Goal: Task Accomplishment & Management: Manage account settings

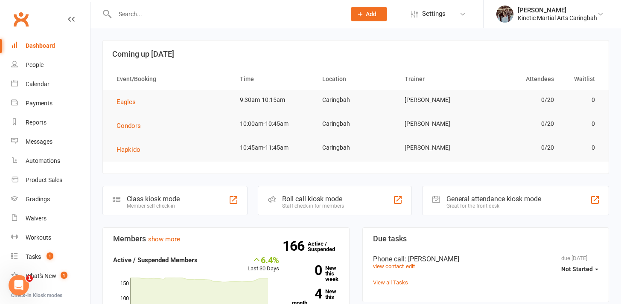
click at [162, 15] on input "text" at bounding box center [226, 14] width 228 height 12
click at [38, 194] on link "Gradings" at bounding box center [50, 199] width 79 height 19
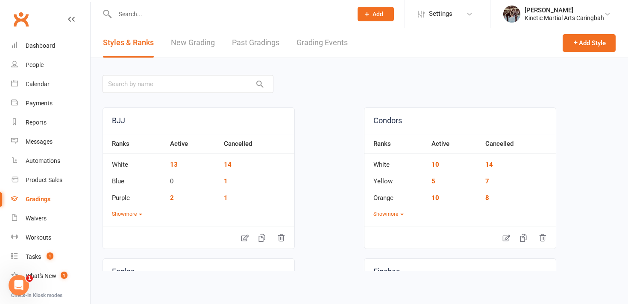
click at [325, 40] on link "Grading Events" at bounding box center [321, 42] width 51 height 29
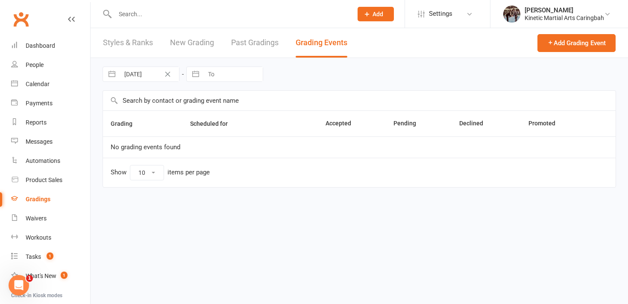
select select "100"
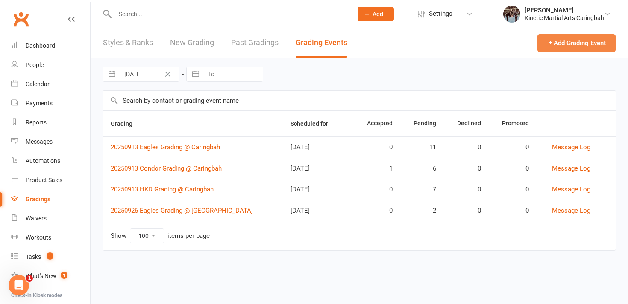
click at [566, 41] on button "Add Grading Event" at bounding box center [576, 43] width 78 height 18
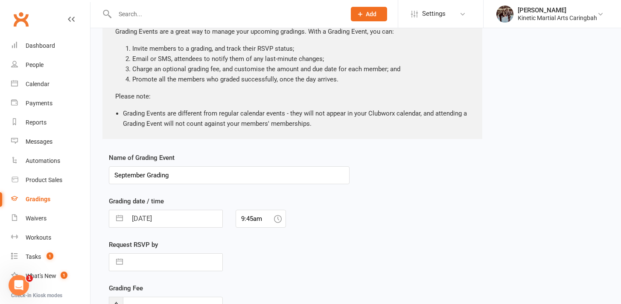
scroll to position [111, 0]
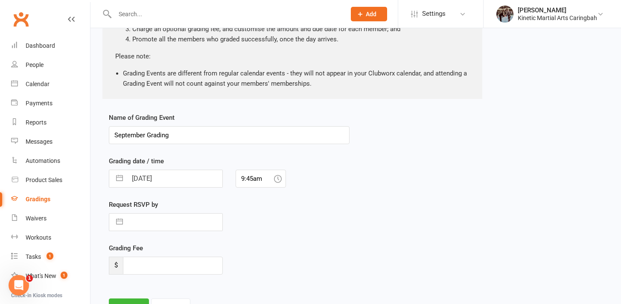
drag, startPoint x: 132, startPoint y: 135, endPoint x: 97, endPoint y: 135, distance: 34.6
click at [97, 135] on div "New Grading Event About Grading Events Grading Events are a great way to manage…" at bounding box center [356, 130] width 531 height 425
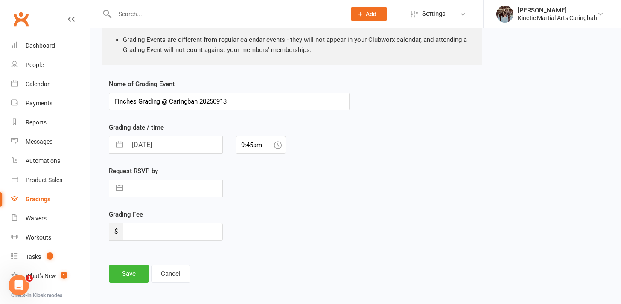
scroll to position [161, 0]
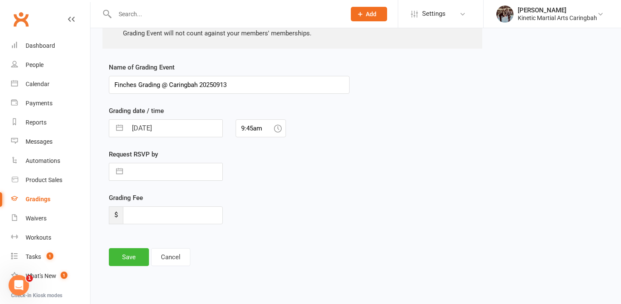
type input "Finches Grading @ Caringbah 20250913"
click at [245, 132] on input "9:45am" at bounding box center [261, 129] width 50 height 18
click at [251, 196] on div "8:45am" at bounding box center [261, 197] width 50 height 14
type input "8:45am"
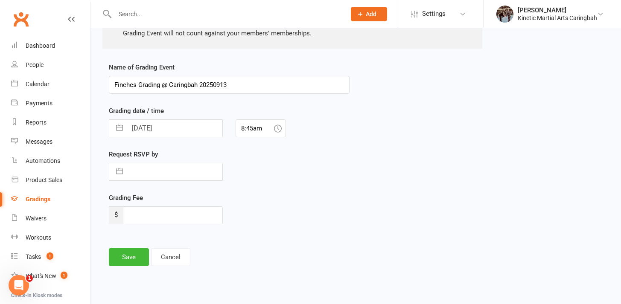
click at [180, 169] on input "text" at bounding box center [174, 172] width 95 height 17
select select "7"
select select "2025"
select select "8"
select select "2025"
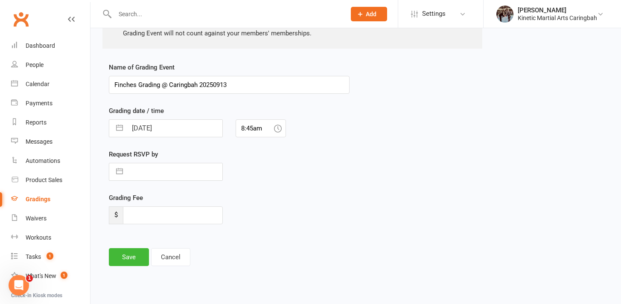
select select "9"
select select "2025"
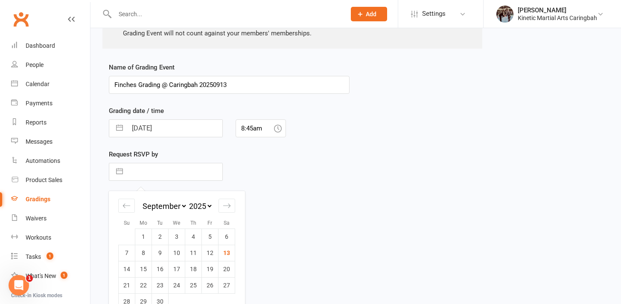
click at [263, 164] on div "Request RSVP by Navigate forward to interact with the calendar and select a dat…" at bounding box center [229, 171] width 254 height 44
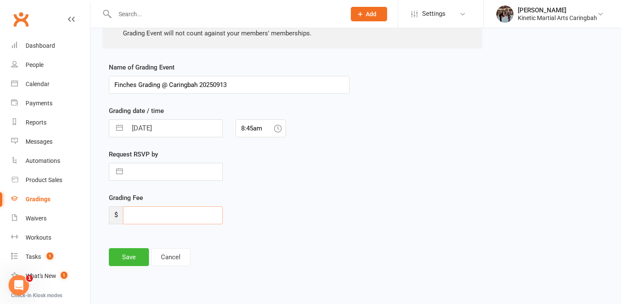
click at [173, 210] on input "number" at bounding box center [173, 216] width 100 height 18
click at [252, 212] on div "Grading Fee $" at bounding box center [229, 215] width 254 height 44
click at [126, 254] on button "Save" at bounding box center [129, 257] width 40 height 18
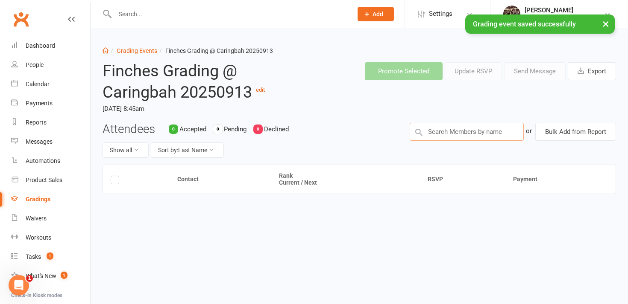
click at [471, 127] on input "text" at bounding box center [466, 132] width 114 height 18
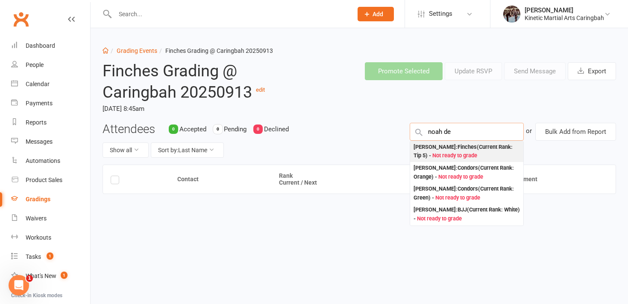
type input "noah de"
click at [479, 150] on div "[PERSON_NAME] : Finches (Current Rank: Tip 5 ) - Not ready to grade" at bounding box center [466, 152] width 106 height 18
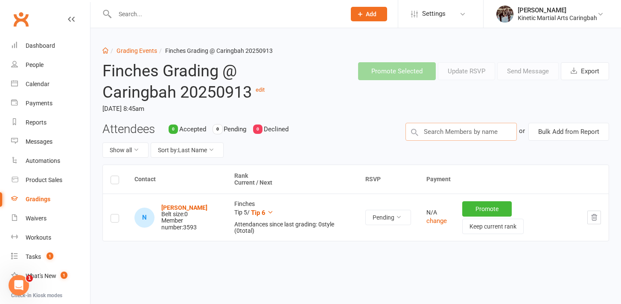
click at [428, 134] on input "text" at bounding box center [461, 132] width 111 height 18
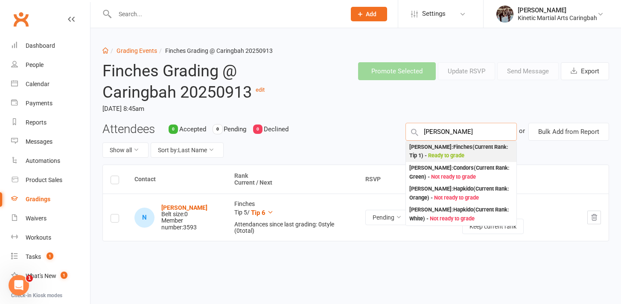
type input "[PERSON_NAME]"
click at [433, 154] on div "[PERSON_NAME] : Finches (Current Rank: Tip 1 ) - Ready to grade" at bounding box center [461, 152] width 104 height 18
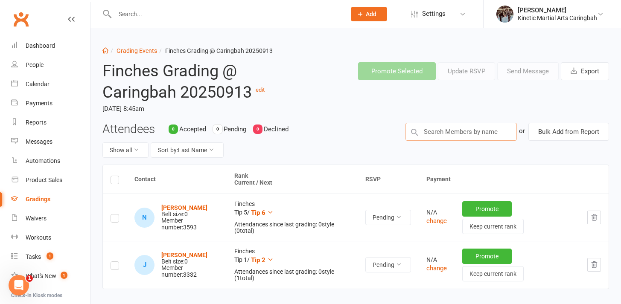
click at [436, 129] on input "text" at bounding box center [461, 132] width 111 height 18
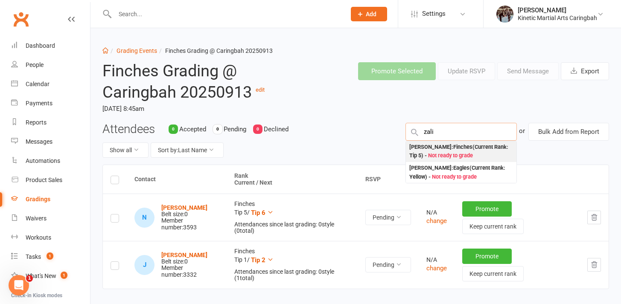
type input "zali"
click at [459, 156] on span "Not ready to grade" at bounding box center [450, 155] width 45 height 6
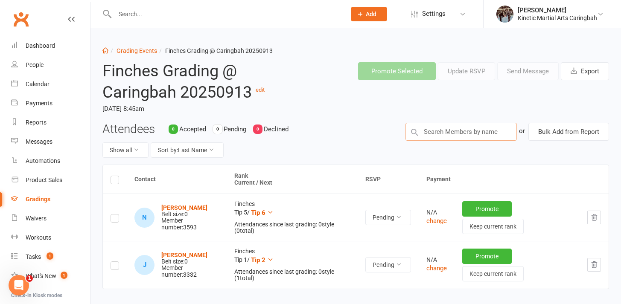
click at [434, 133] on input "text" at bounding box center [461, 132] width 111 height 18
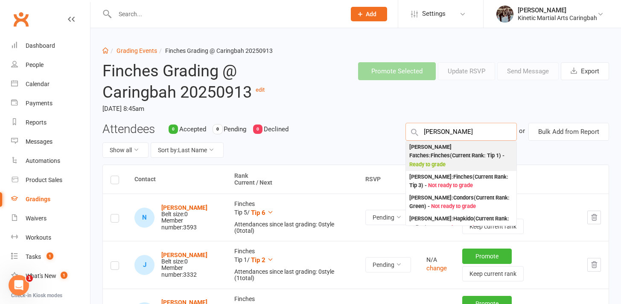
type input "[PERSON_NAME]"
click at [448, 150] on div "[PERSON_NAME] Fatches : Finches (Current Rank: Tip 1 ) - Ready to grade" at bounding box center [461, 156] width 104 height 26
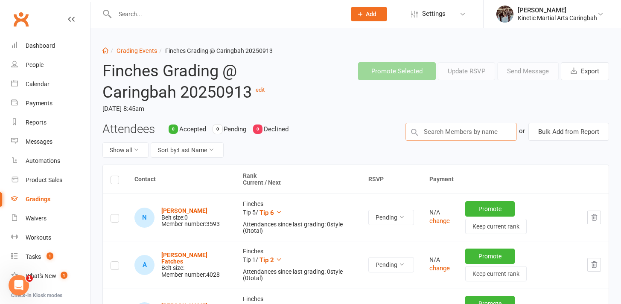
click at [452, 137] on input "text" at bounding box center [461, 132] width 111 height 18
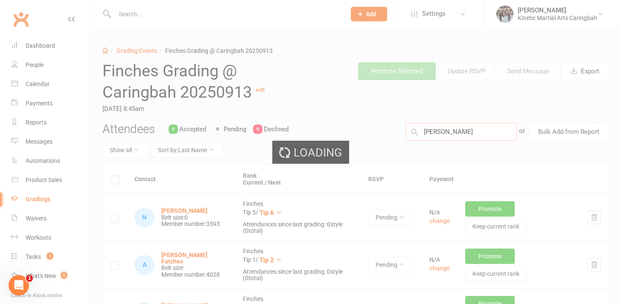
type input "darlo"
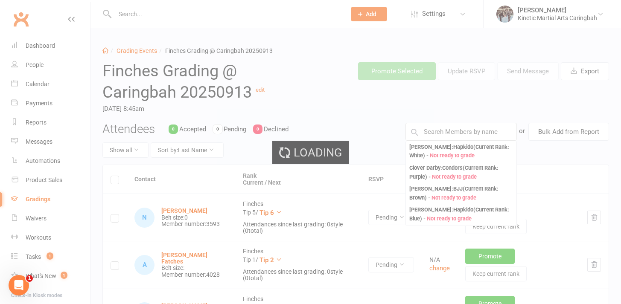
click at [462, 155] on ui-view "Prospect Member Non-attending contact Class / event Appointment Grading event T…" at bounding box center [310, 226] width 621 height 449
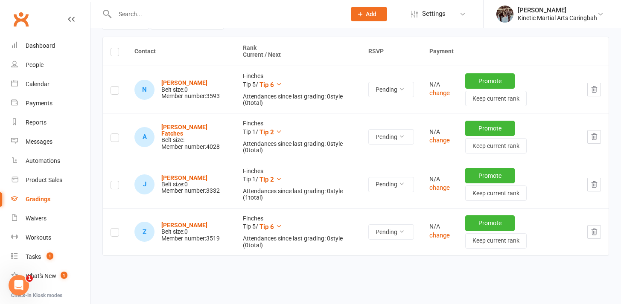
scroll to position [43, 0]
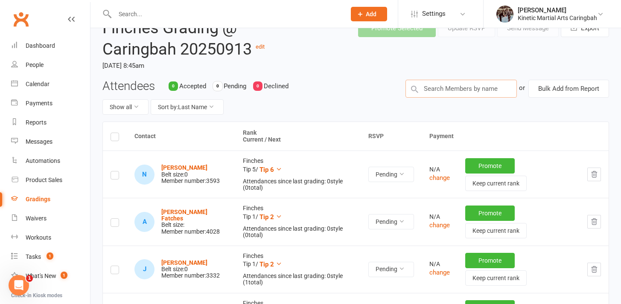
click at [475, 94] on input "text" at bounding box center [461, 89] width 111 height 18
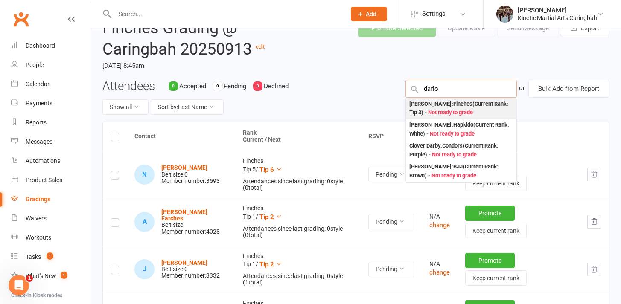
type input "darlo"
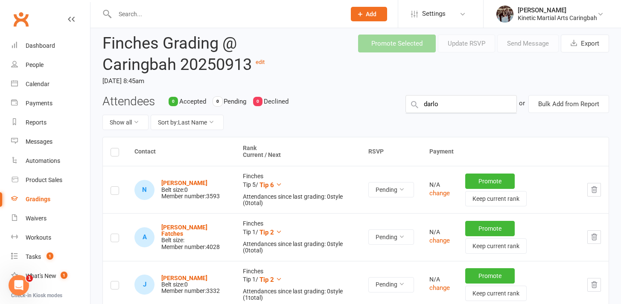
scroll to position [22, 0]
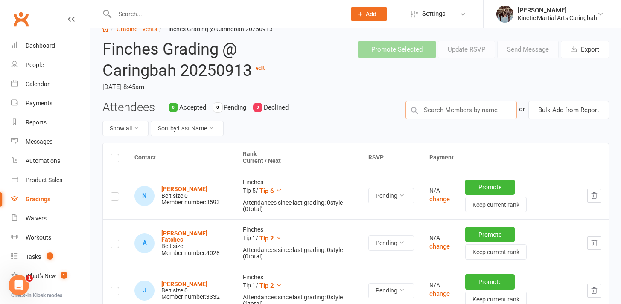
click at [448, 108] on input "text" at bounding box center [461, 110] width 111 height 18
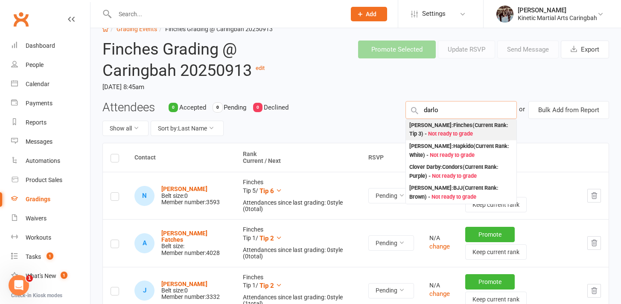
type input "darlo"
click at [437, 136] on span "Not ready to grade" at bounding box center [450, 134] width 45 height 6
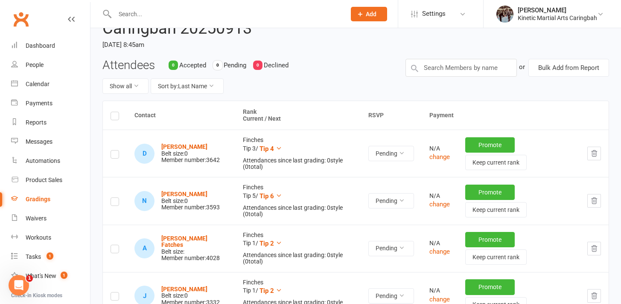
scroll to position [58, 0]
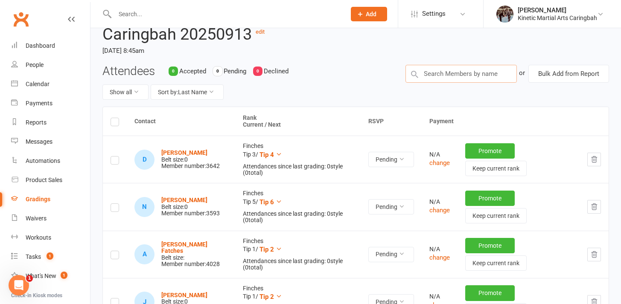
click at [465, 72] on input "text" at bounding box center [461, 74] width 111 height 18
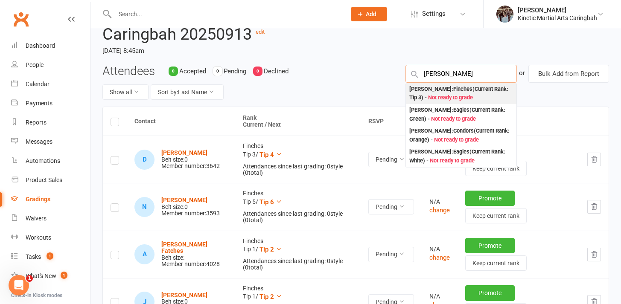
type input "[PERSON_NAME]"
click at [462, 91] on div "[PERSON_NAME] : Finches (Current Rank: Tip 3 ) - Not ready to grade" at bounding box center [461, 94] width 104 height 18
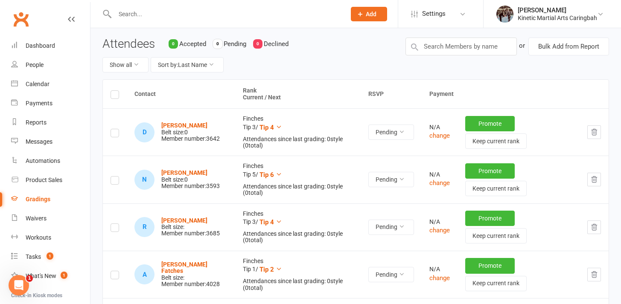
scroll to position [0, 0]
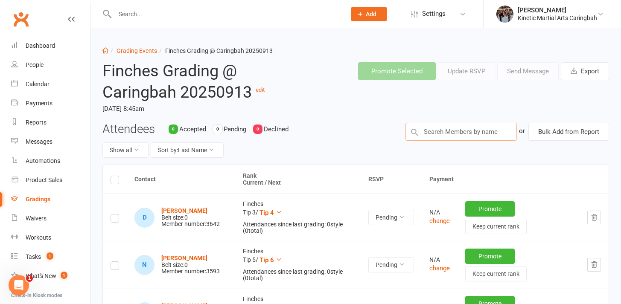
click at [456, 134] on input "text" at bounding box center [461, 132] width 111 height 18
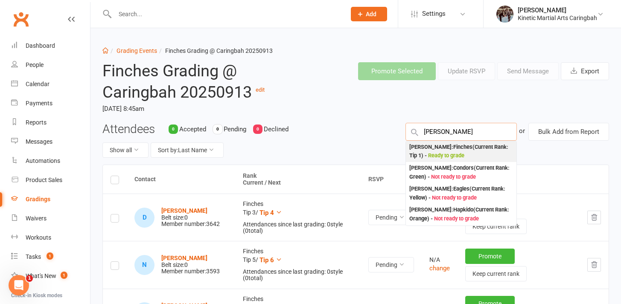
type input "[PERSON_NAME]"
click at [439, 149] on div "[PERSON_NAME] : Finches (Current Rank: Tip 1 ) - Ready to grade" at bounding box center [461, 152] width 104 height 18
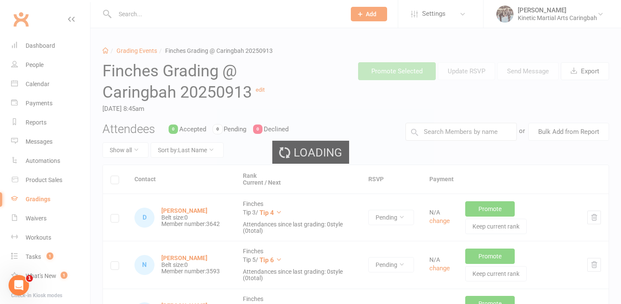
click at [453, 131] on ui-view "Prospect Member Non-attending contact Class / event Appointment Grading event T…" at bounding box center [310, 274] width 621 height 544
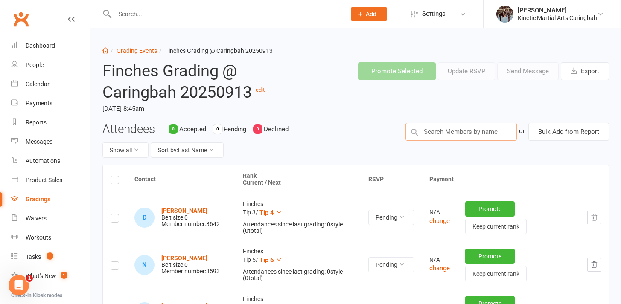
click at [453, 132] on input "text" at bounding box center [461, 132] width 111 height 18
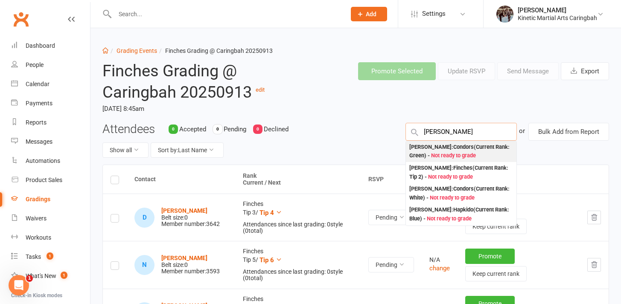
type input "[PERSON_NAME]"
click at [461, 155] on span "Not ready to grade" at bounding box center [453, 155] width 45 height 6
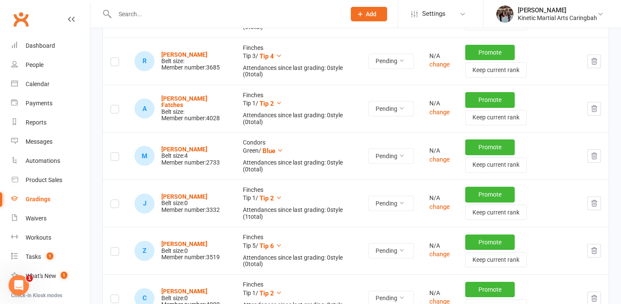
scroll to position [248, 0]
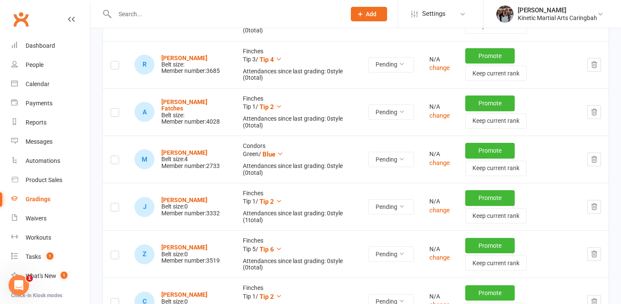
click at [591, 162] on icon "button" at bounding box center [595, 160] width 8 height 8
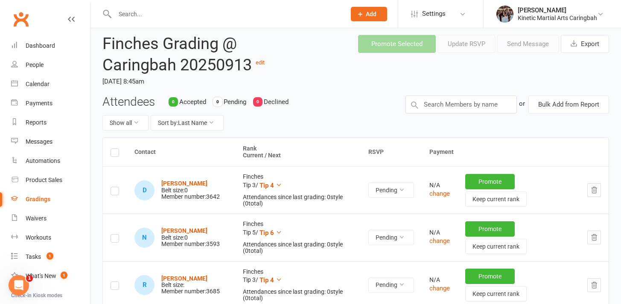
scroll to position [0, 0]
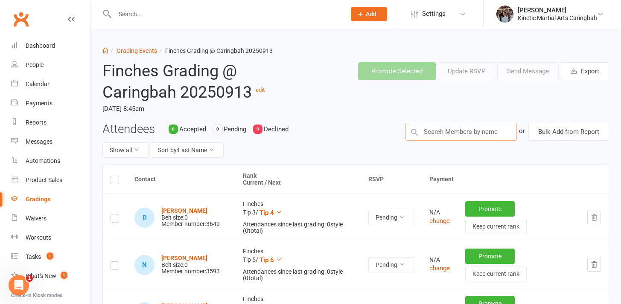
click at [442, 139] on input "text" at bounding box center [461, 132] width 111 height 18
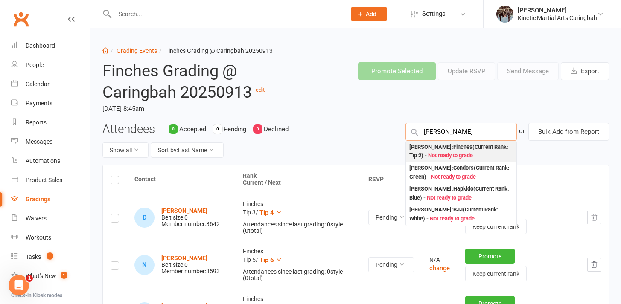
type input "[PERSON_NAME]"
click at [461, 148] on div "[PERSON_NAME] : Finches (Current Rank: Tip 2 ) - Not ready to grade" at bounding box center [461, 152] width 104 height 18
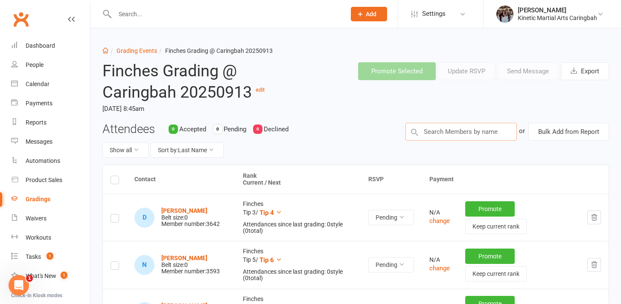
click at [460, 130] on input "text" at bounding box center [461, 132] width 111 height 18
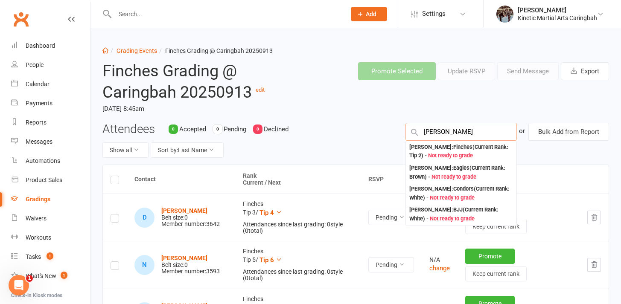
type input "[PERSON_NAME]"
click at [467, 152] on div "[PERSON_NAME] : Finches (Current Rank: Tip 2 ) - Not ready to grade" at bounding box center [461, 152] width 104 height 18
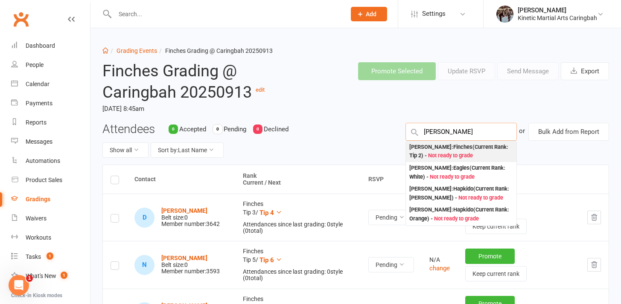
type input "[PERSON_NAME]"
click at [457, 149] on div "[PERSON_NAME] : Finches (Current Rank: Tip 2 ) - Not ready to grade" at bounding box center [461, 152] width 104 height 18
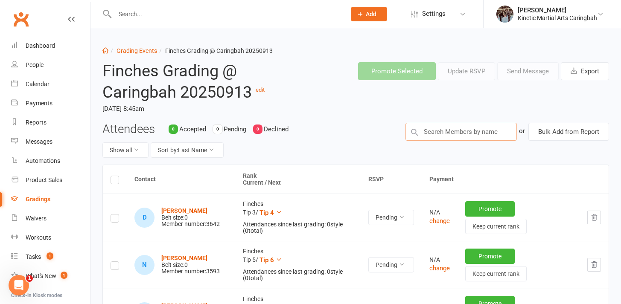
click at [453, 131] on input "text" at bounding box center [461, 132] width 111 height 18
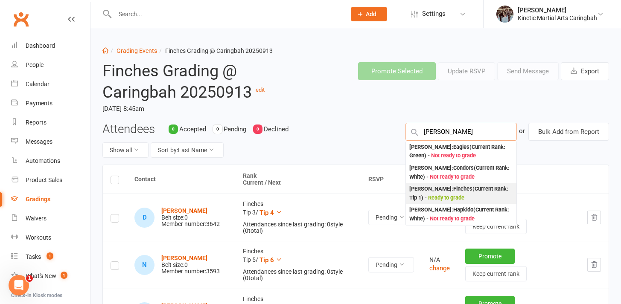
type input "[PERSON_NAME]"
click at [450, 186] on div "[PERSON_NAME] : Finches (Current Rank: Tip 1 ) - Ready to grade" at bounding box center [461, 194] width 104 height 18
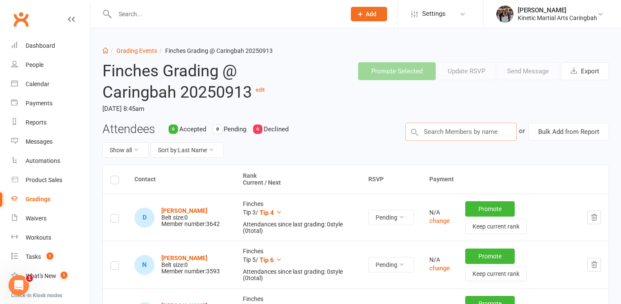
click at [450, 140] on input "text" at bounding box center [461, 132] width 111 height 18
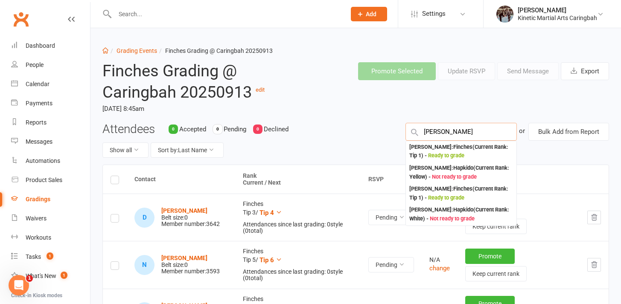
type input "[PERSON_NAME]"
click at [449, 151] on div "[PERSON_NAME] : Finches (Current Rank: Tip 1 ) - Ready to grade" at bounding box center [461, 152] width 104 height 18
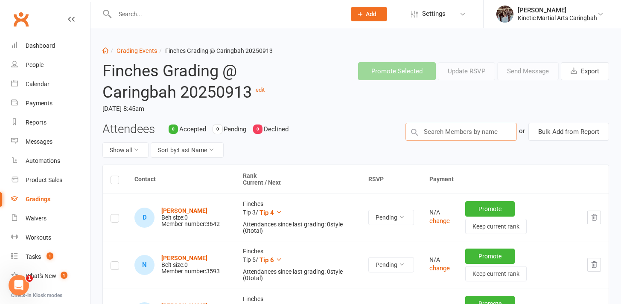
click at [455, 128] on input "text" at bounding box center [461, 132] width 111 height 18
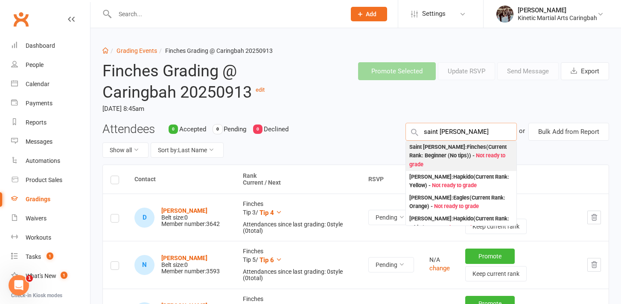
type input "saint [PERSON_NAME]"
click at [459, 151] on div "Saint [PERSON_NAME] : Finches (Current Rank: Beginner (No tips) ) - Not ready t…" at bounding box center [461, 156] width 104 height 26
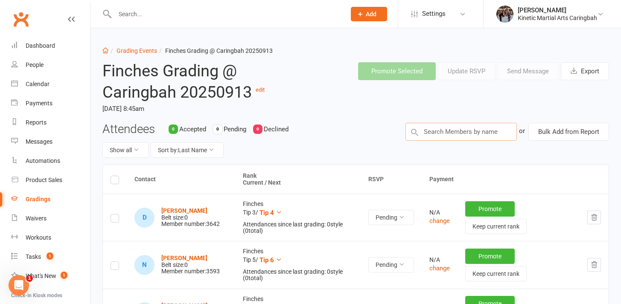
click at [458, 132] on input "text" at bounding box center [461, 132] width 111 height 18
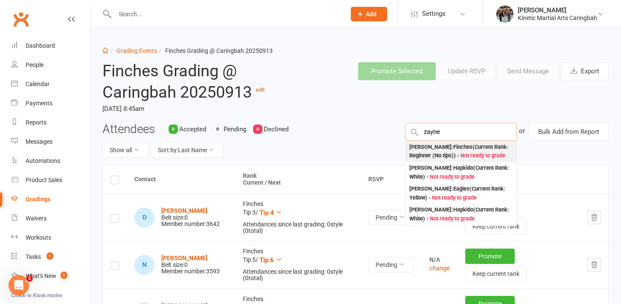
type input "zayne"
click at [457, 148] on div "[PERSON_NAME] : Finches (Current Rank: Beginner (No tips) ) - Not ready to grade" at bounding box center [461, 152] width 104 height 18
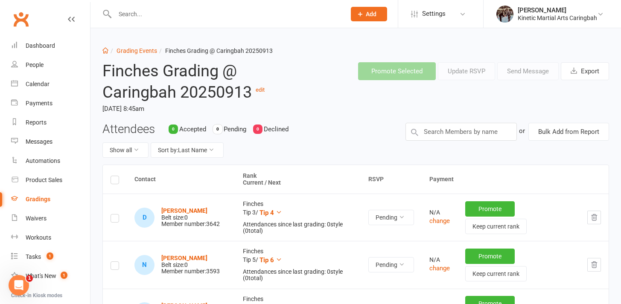
click at [0, 0] on div "Loading" at bounding box center [0, 0] width 0 height 0
click at [459, 133] on input "text" at bounding box center [461, 132] width 111 height 18
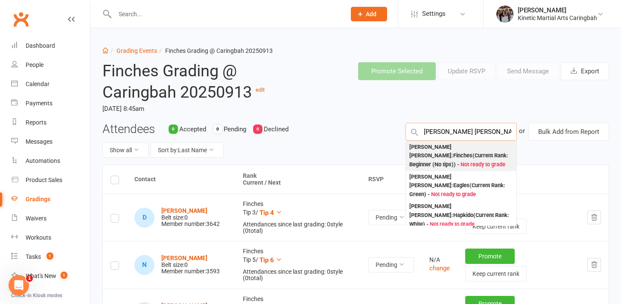
type input "[PERSON_NAME] [PERSON_NAME]"
click at [459, 147] on div "[PERSON_NAME] [PERSON_NAME] : Finches (Current Rank: Beginner (No tips) ) - Not…" at bounding box center [461, 156] width 104 height 26
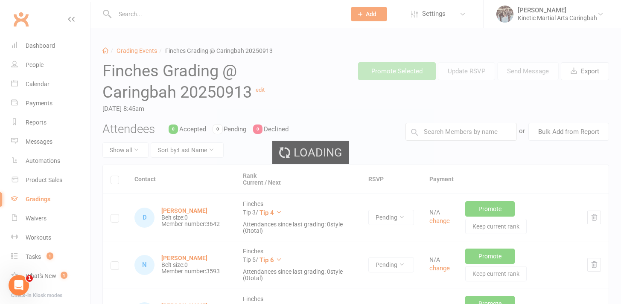
click at [459, 126] on div "Loading" at bounding box center [310, 152] width 621 height 304
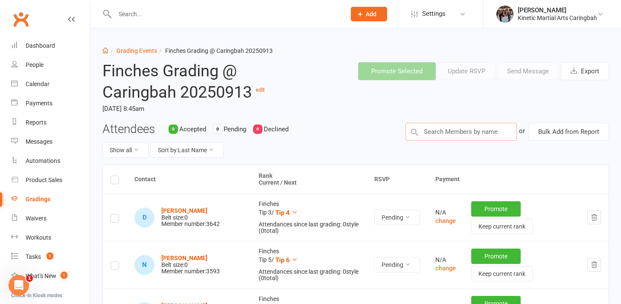
click at [459, 126] on input "text" at bounding box center [461, 132] width 111 height 18
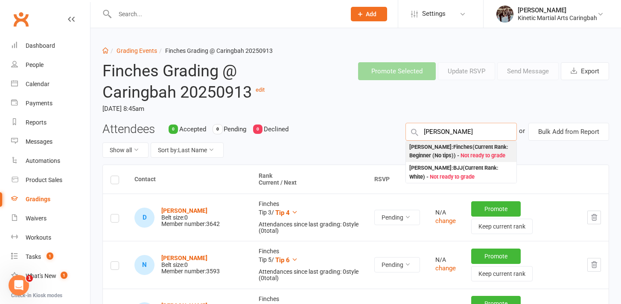
type input "[PERSON_NAME]"
click at [462, 147] on div "[PERSON_NAME] : Finches (Current Rank: Beginner (No tips) ) - Not ready to grade" at bounding box center [461, 152] width 104 height 18
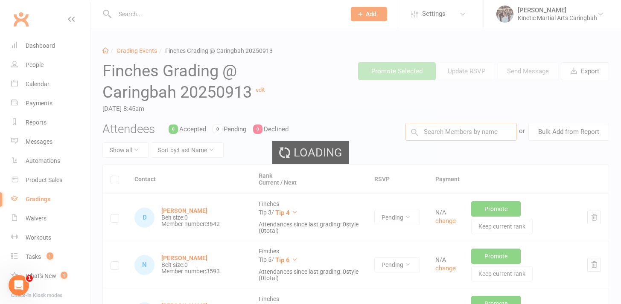
click at [461, 137] on input "text" at bounding box center [461, 132] width 111 height 18
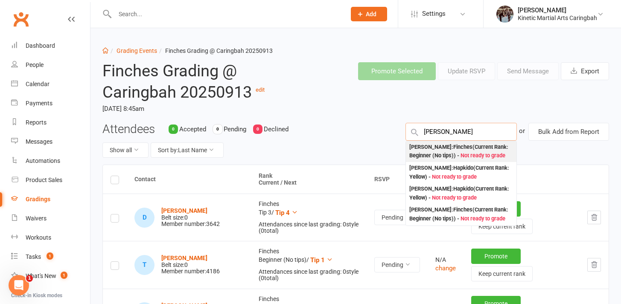
type input "[PERSON_NAME]"
click at [460, 144] on div "[PERSON_NAME] : Finches (Current Rank: Beginner (No tips) ) - Not ready to grade" at bounding box center [461, 152] width 104 height 18
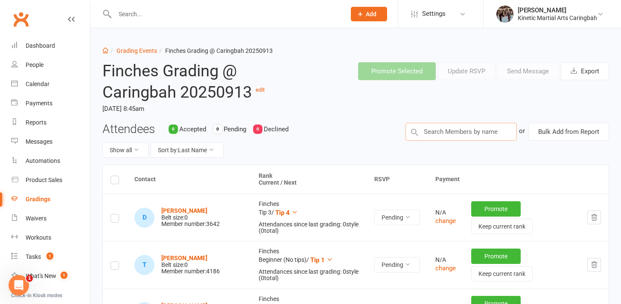
click at [453, 133] on input "text" at bounding box center [461, 132] width 111 height 18
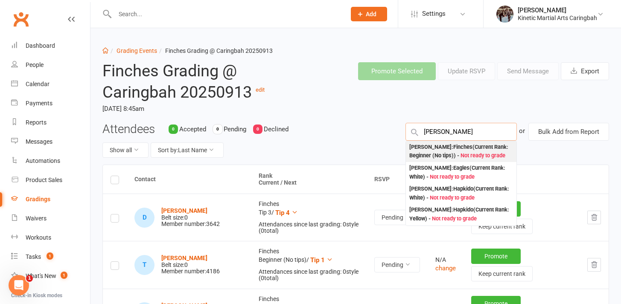
type input "[PERSON_NAME]"
click at [456, 142] on div "[PERSON_NAME] : Finches (Current Rank: Beginner (No tips) ) - Not ready to grade" at bounding box center [461, 151] width 111 height 21
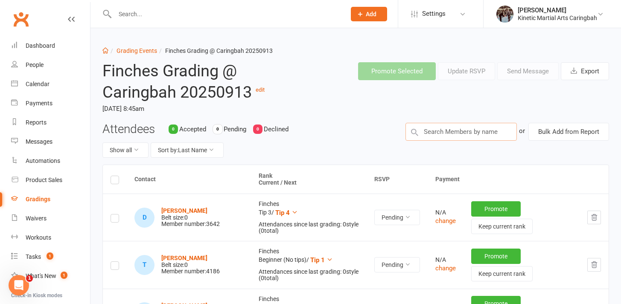
click at [453, 132] on input "text" at bounding box center [461, 132] width 111 height 18
click at [426, 150] on div "Attendees 0 Accepted 0 Pending 0 Declined Show all Sort by: Last Name or Bulk A…" at bounding box center [356, 144] width 520 height 42
drag, startPoint x: 426, startPoint y: 212, endPoint x: 441, endPoint y: 232, distance: 25.1
click at [441, 232] on td "N/A change" at bounding box center [446, 217] width 36 height 47
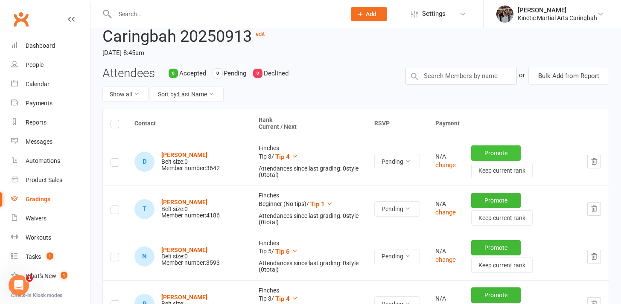
scroll to position [56, 0]
click at [111, 126] on label at bounding box center [115, 126] width 9 height 0
click at [111, 121] on input "checkbox" at bounding box center [115, 121] width 9 height 0
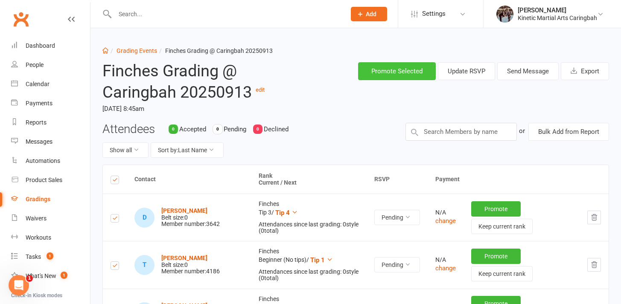
click at [404, 67] on button "Promote Selected" at bounding box center [397, 71] width 78 height 18
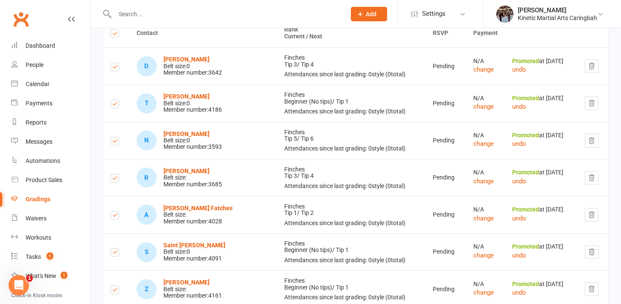
scroll to position [149, 0]
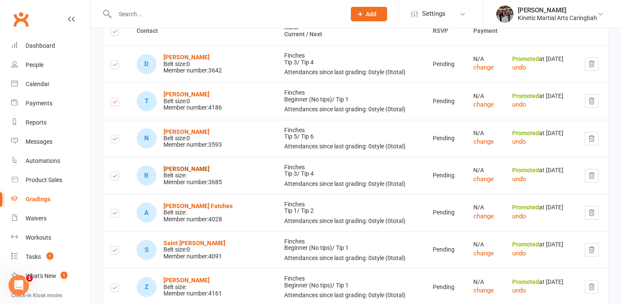
click at [179, 169] on strong "[PERSON_NAME]" at bounding box center [187, 169] width 46 height 7
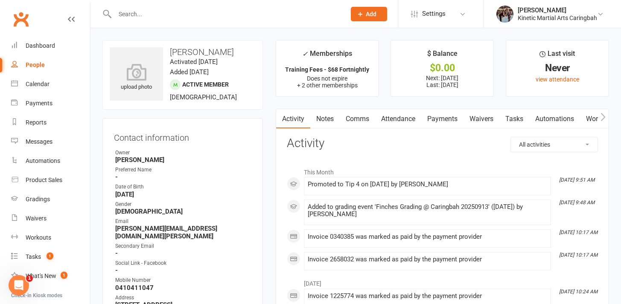
scroll to position [378, 0]
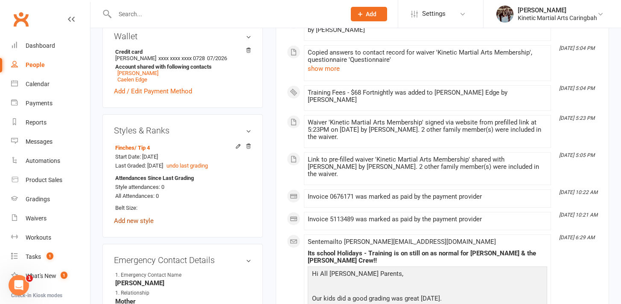
click at [152, 217] on link "Add new style" at bounding box center [134, 221] width 40 height 8
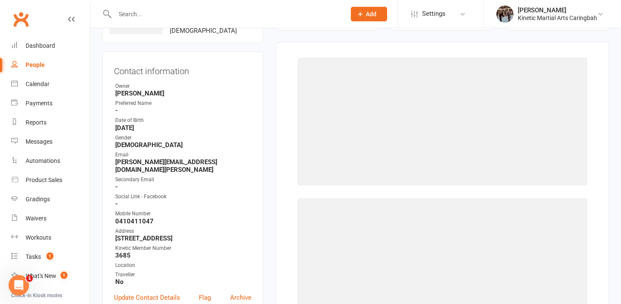
scroll to position [66, 0]
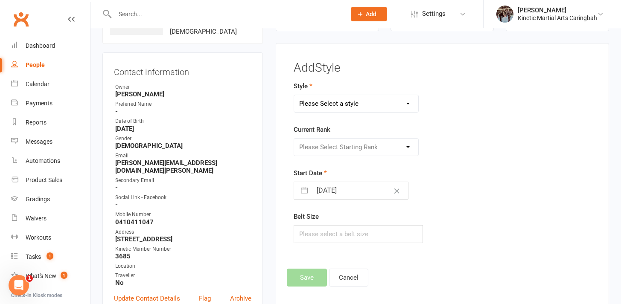
click at [352, 104] on select "Please Select a style BJJ Condors Eagles Finches Hapkido Kumdo Leadership Progr…" at bounding box center [356, 103] width 124 height 17
select select "2517"
click at [294, 95] on select "Please Select a style BJJ Condors Eagles Finches Hapkido Kumdo Leadership Progr…" at bounding box center [356, 103] width 124 height 17
click at [348, 143] on select "Please Select Starting Rank White Yellow Orange Green Blue Purple Brown Red Com…" at bounding box center [356, 147] width 124 height 17
select select "25804"
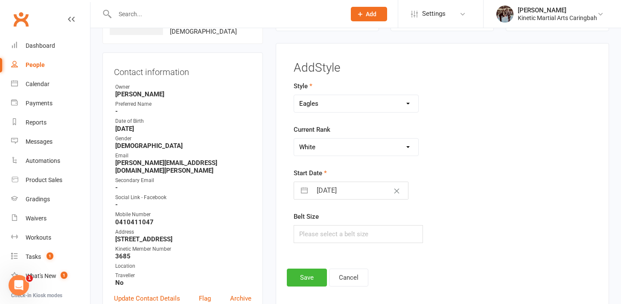
click at [294, 139] on select "Please Select Starting Rank White Yellow Orange Green Blue Purple Brown Red Com…" at bounding box center [356, 147] width 124 height 17
click at [340, 240] on input "text" at bounding box center [358, 234] width 129 height 18
type input "0"
click at [412, 253] on div "Style BJJ Condors Eagles Finches Hapkido Kumdo Leadership Program Current Rank …" at bounding box center [390, 168] width 207 height 174
click at [309, 275] on button "Save" at bounding box center [307, 278] width 40 height 18
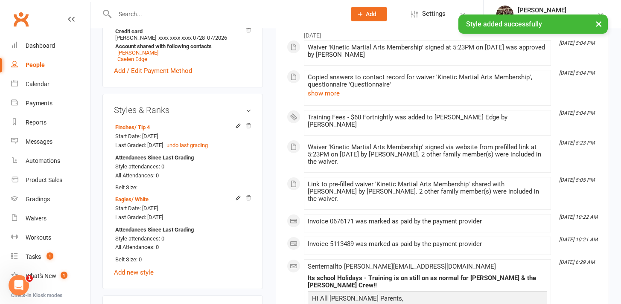
scroll to position [399, 0]
click at [248, 123] on icon at bounding box center [249, 126] width 6 height 6
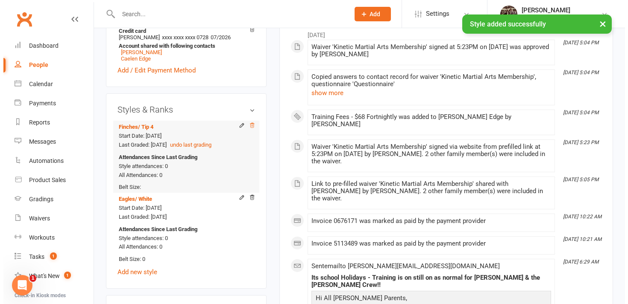
scroll to position [392, 0]
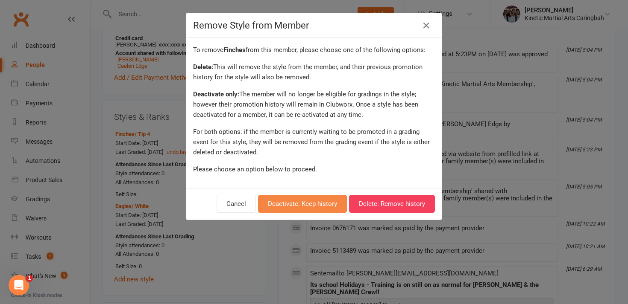
click at [296, 205] on button "Deactivate: Keep history" at bounding box center [302, 204] width 89 height 18
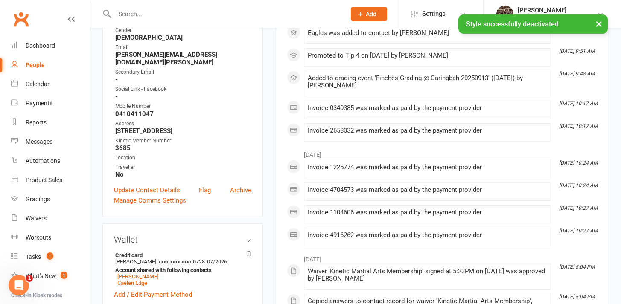
scroll to position [0, 0]
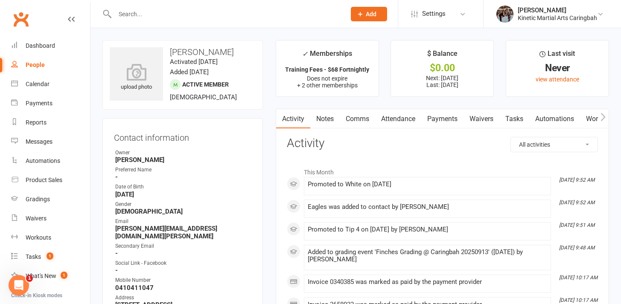
click at [144, 13] on input "text" at bounding box center [226, 14] width 228 height 12
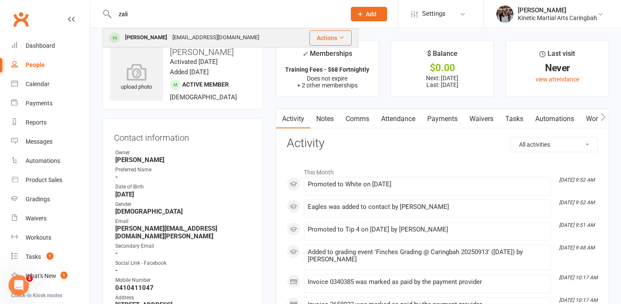
type input "zali"
click at [134, 38] on div "[PERSON_NAME]" at bounding box center [146, 38] width 47 height 12
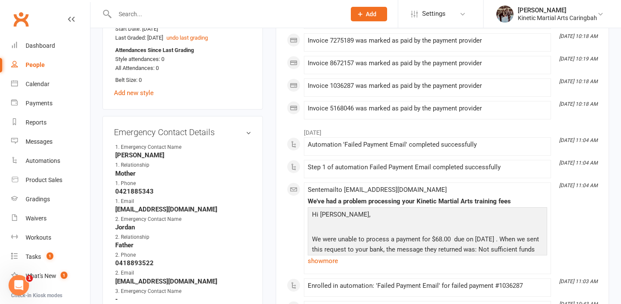
scroll to position [431, 0]
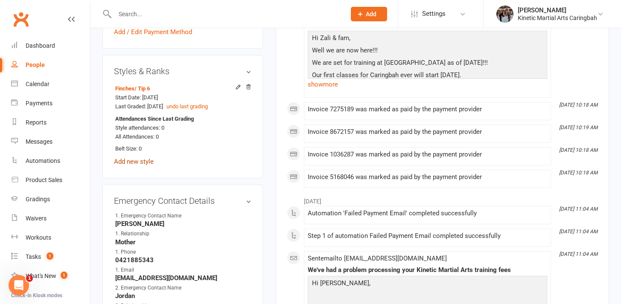
click at [126, 161] on link "Add new style" at bounding box center [134, 162] width 40 height 8
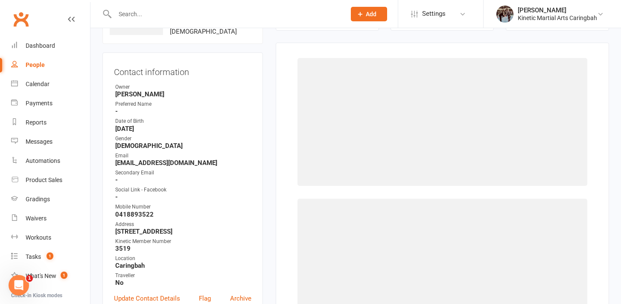
scroll to position [65, 0]
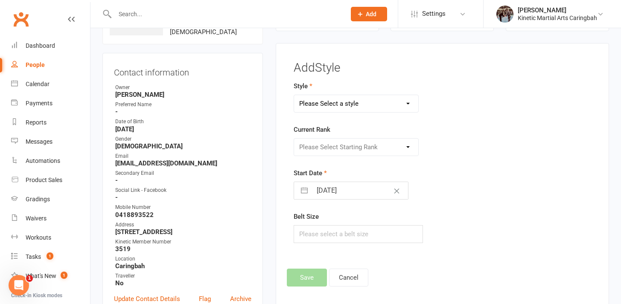
click at [350, 103] on select "Please Select a style BJJ Condors Eagles Finches Hapkido Kumdo Leadership Progr…" at bounding box center [356, 103] width 124 height 17
select select "2517"
click at [294, 95] on select "Please Select a style BJJ Condors Eagles Finches Hapkido Kumdo Leadership Progr…" at bounding box center [356, 103] width 124 height 17
click at [342, 147] on select "Please Select Starting Rank White Yellow Orange Green Blue Purple Brown Red Com…" at bounding box center [356, 147] width 124 height 17
select select "25804"
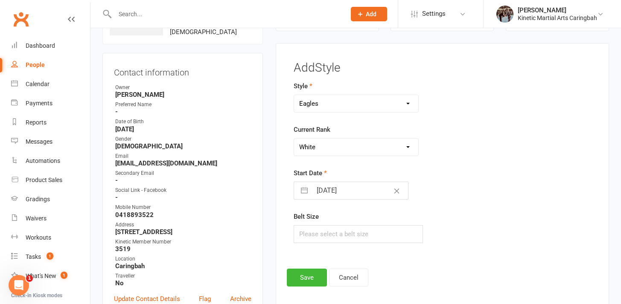
click at [294, 139] on select "Please Select Starting Rank White Yellow Orange Green Blue Purple Brown Red Com…" at bounding box center [356, 147] width 124 height 17
click at [326, 219] on div "Belt Size" at bounding box center [391, 228] width 194 height 32
click at [326, 228] on input "text" at bounding box center [358, 234] width 129 height 18
type input "0"
click at [293, 264] on div "Add Style Style BJJ Condors Eagles Finches Hapkido Kumdo Leadership Program Cur…" at bounding box center [442, 174] width 311 height 226
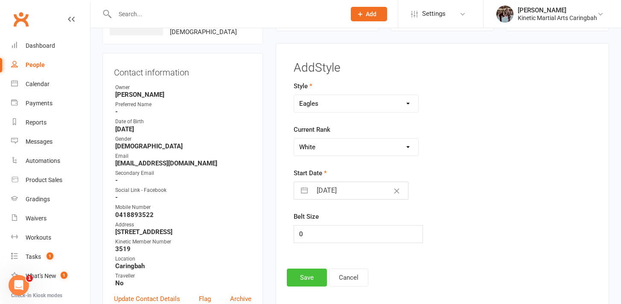
click at [299, 273] on button "Save" at bounding box center [307, 278] width 40 height 18
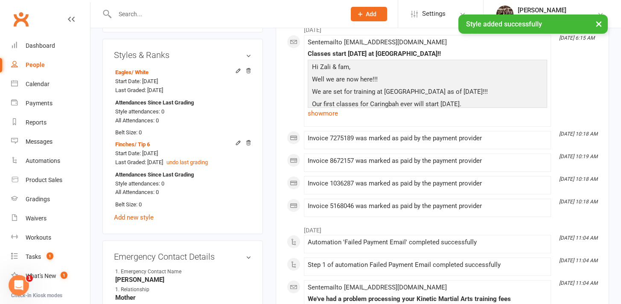
scroll to position [433, 0]
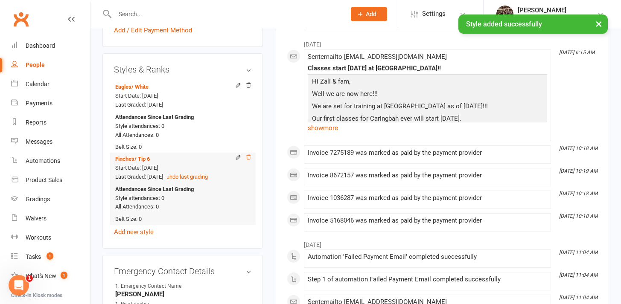
click at [249, 157] on icon at bounding box center [249, 158] width 6 height 6
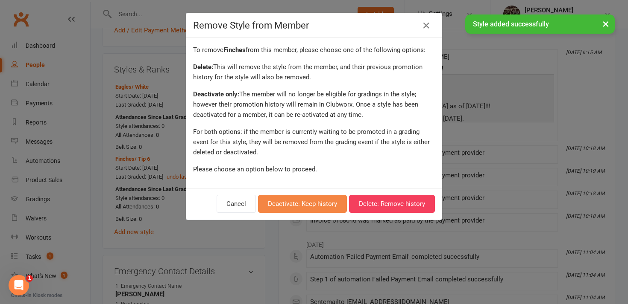
click at [292, 202] on button "Deactivate: Keep history" at bounding box center [302, 204] width 89 height 18
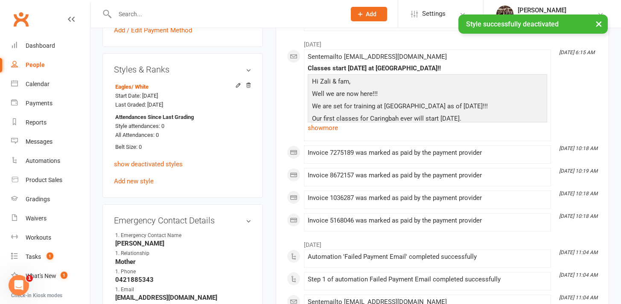
click at [204, 15] on div "× Style successfully deactivated" at bounding box center [305, 15] width 610 height 0
click at [192, 15] on div "× Style successfully deactivated" at bounding box center [305, 15] width 610 height 0
click at [147, 15] on div "× Style successfully deactivated" at bounding box center [305, 15] width 610 height 0
click at [131, 12] on input "text" at bounding box center [226, 14] width 228 height 12
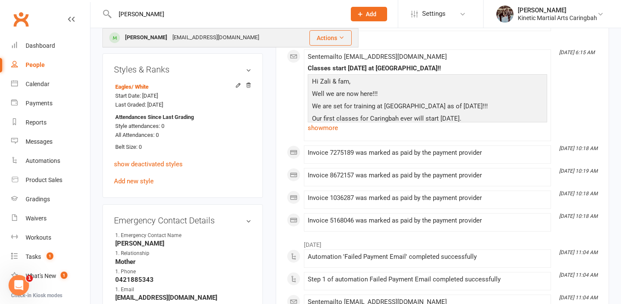
type input "[PERSON_NAME]"
click at [128, 35] on div "[PERSON_NAME]" at bounding box center [146, 38] width 47 height 12
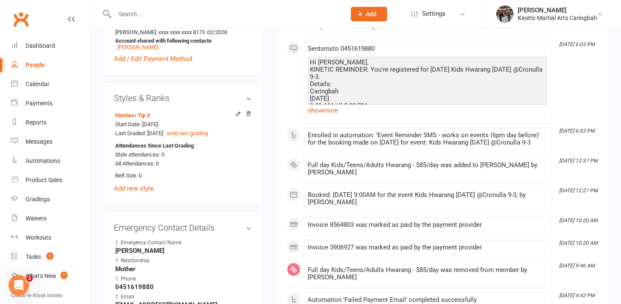
scroll to position [389, 0]
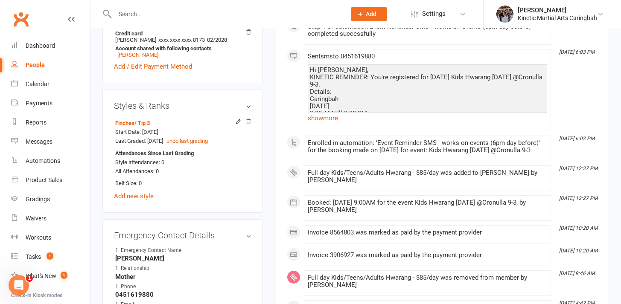
click at [146, 190] on div "Finches / Tip 3 Start Date: [DATE] Last Graded: [DATE] undo last grading Attend…" at bounding box center [182, 159] width 137 height 85
click at [148, 197] on link "Add new style" at bounding box center [134, 197] width 40 height 8
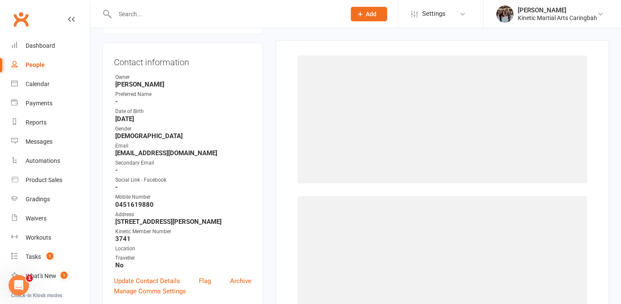
scroll to position [73, 0]
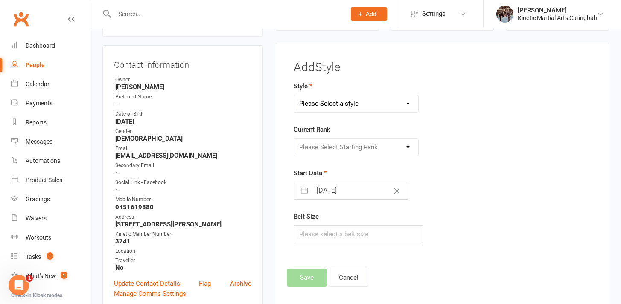
click at [372, 96] on select "Please Select a style BJJ Condors Eagles Finches Hapkido Kumdo Leadership Progr…" at bounding box center [356, 103] width 124 height 17
select select "2517"
click at [294, 95] on select "Please Select a style BJJ Condors Eagles Finches Hapkido Kumdo Leadership Progr…" at bounding box center [356, 103] width 124 height 17
click at [365, 136] on div "Current Rank Please Select Starting Rank" at bounding box center [391, 141] width 194 height 32
click at [365, 146] on select "Please Select Starting Rank White Yellow Orange Green Blue Purple Brown Red Com…" at bounding box center [356, 147] width 124 height 17
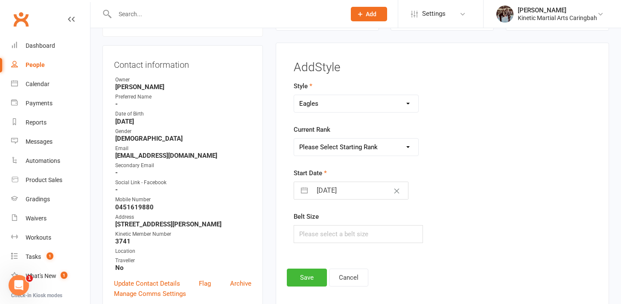
select select "25804"
click at [294, 139] on select "Please Select Starting Rank White Yellow Orange Green Blue Purple Brown Red Com…" at bounding box center [356, 147] width 124 height 17
click at [352, 230] on input "text" at bounding box center [358, 234] width 129 height 18
type input "0"
click at [311, 257] on div "Add Style Style BJJ Condors Eagles Finches Hapkido Kumdo Leadership Program Cur…" at bounding box center [442, 174] width 311 height 226
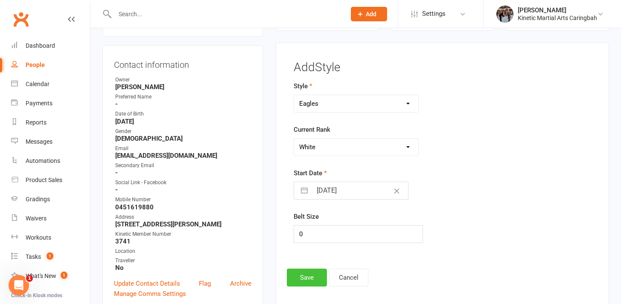
click at [308, 272] on button "Save" at bounding box center [307, 278] width 40 height 18
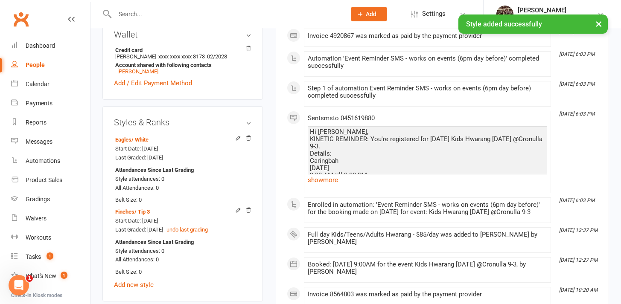
scroll to position [415, 0]
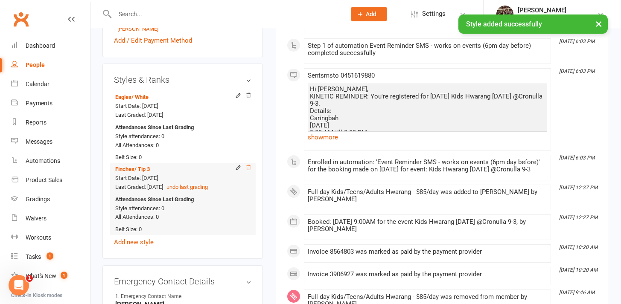
click at [249, 165] on icon at bounding box center [249, 168] width 6 height 6
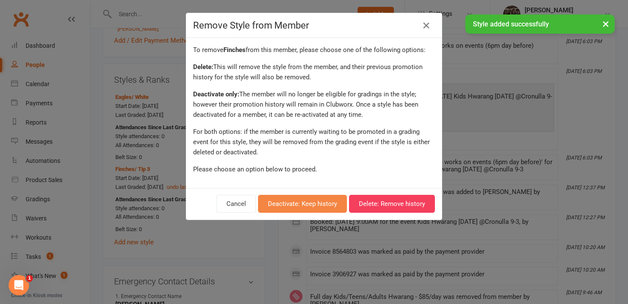
click at [302, 210] on button "Deactivate: Keep history" at bounding box center [302, 204] width 89 height 18
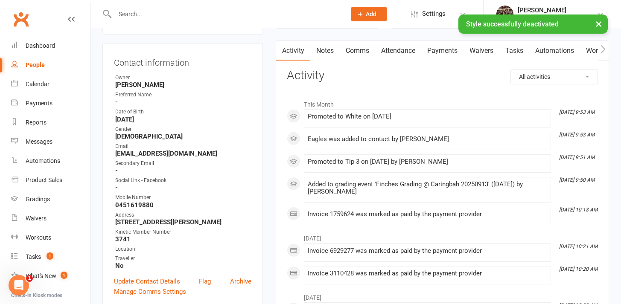
scroll to position [76, 0]
click at [150, 13] on input "text" at bounding box center [226, 14] width 228 height 12
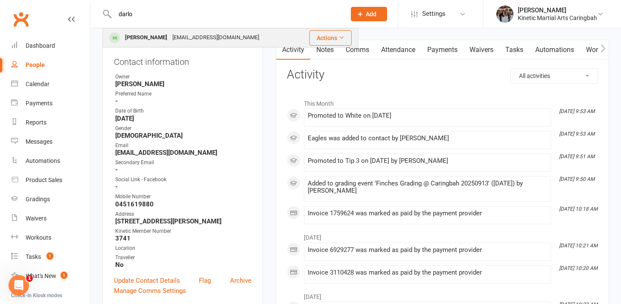
type input "darlo"
click at [137, 34] on div "[PERSON_NAME]" at bounding box center [146, 38] width 47 height 12
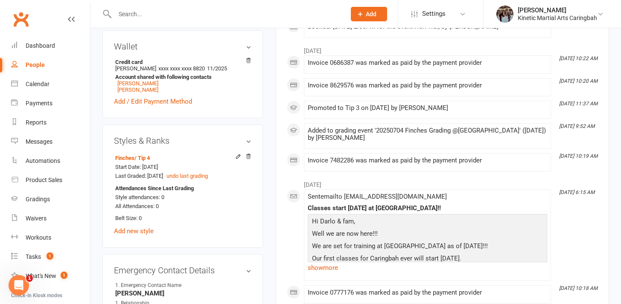
scroll to position [368, 0]
click at [139, 228] on link "Add new style" at bounding box center [134, 231] width 40 height 8
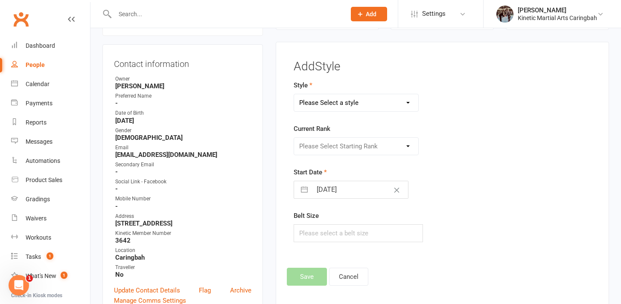
scroll to position [73, 0]
click at [354, 103] on select "Please Select a style BJJ Condors Eagles Finches Hapkido Kumdo Leadership Progr…" at bounding box center [356, 103] width 124 height 17
select select "2517"
click at [294, 95] on select "Please Select a style BJJ Condors Eagles Finches Hapkido Kumdo Leadership Progr…" at bounding box center [356, 103] width 124 height 17
click at [348, 146] on select "Please Select Starting Rank" at bounding box center [356, 147] width 124 height 17
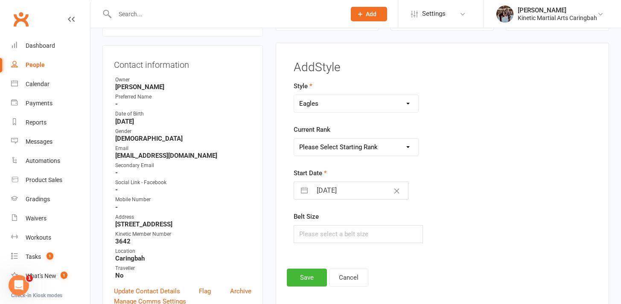
select select "25804"
click at [294, 139] on select "Please Select Starting Rank White Yellow Orange Green Blue Purple Brown Red Com…" at bounding box center [356, 147] width 124 height 17
click at [337, 227] on input "text" at bounding box center [358, 234] width 129 height 18
type input "0"
click at [415, 264] on div "Add Style Style BJJ Condors Eagles Finches Hapkido Kumdo Leadership Program Cur…" at bounding box center [442, 174] width 311 height 226
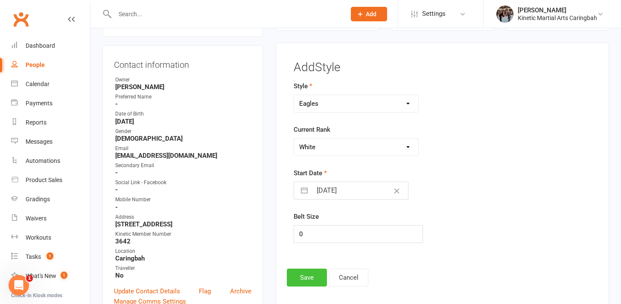
click at [319, 278] on button "Save" at bounding box center [307, 278] width 40 height 18
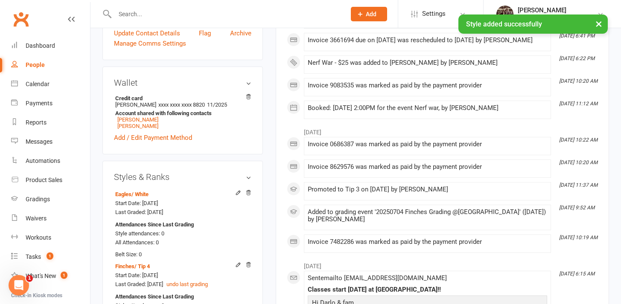
scroll to position [333, 0]
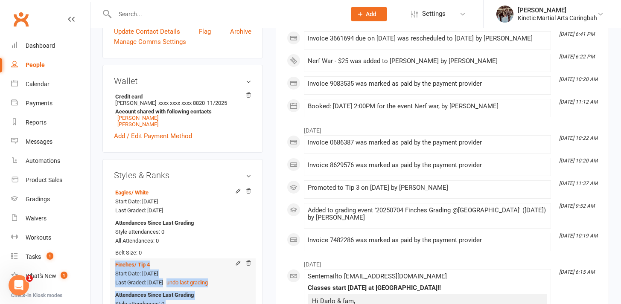
click at [249, 259] on li "Finches / Tip 4 Start Date: [DATE] Last Graded: [DATE] undo last grading Attend…" at bounding box center [182, 295] width 137 height 72
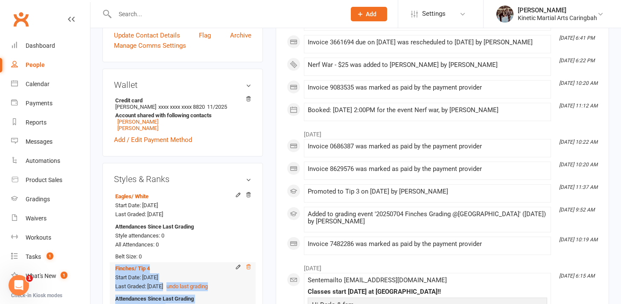
click at [249, 265] on icon at bounding box center [249, 267] width 6 height 6
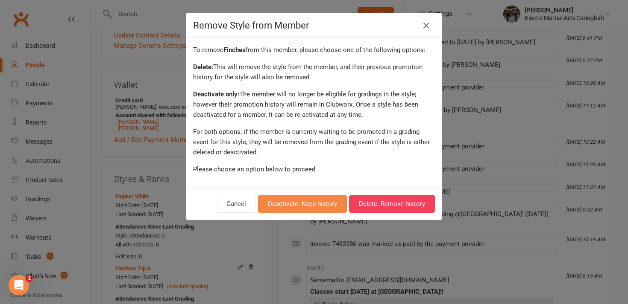
click at [294, 203] on button "Deactivate: Keep history" at bounding box center [302, 204] width 89 height 18
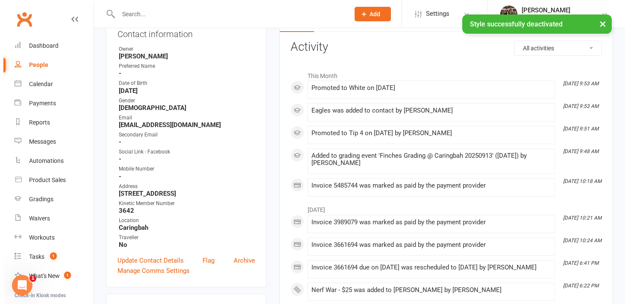
scroll to position [0, 0]
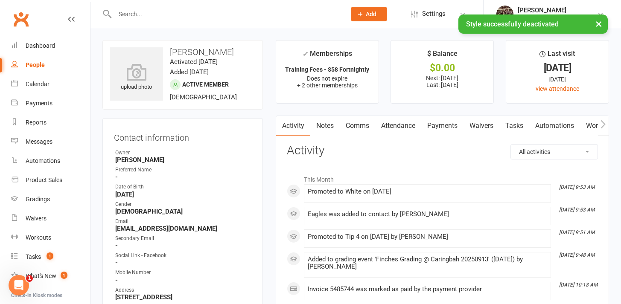
click at [205, 7] on div at bounding box center [220, 14] width 237 height 28
click at [181, 15] on div "× Style successfully deactivated" at bounding box center [305, 15] width 610 height 0
click at [140, 15] on div "× Style successfully deactivated" at bounding box center [305, 15] width 610 height 0
click at [120, 12] on input "text" at bounding box center [226, 14] width 228 height 12
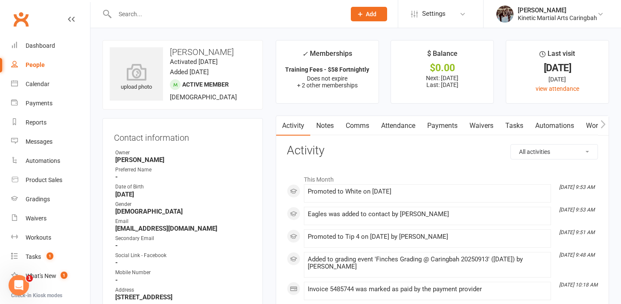
click at [158, 11] on input "text" at bounding box center [226, 14] width 228 height 12
click at [157, 51] on div "upload photo" at bounding box center [136, 73] width 53 height 53
click at [172, 17] on input "text" at bounding box center [226, 14] width 228 height 12
click at [37, 204] on link "Gradings" at bounding box center [50, 199] width 79 height 19
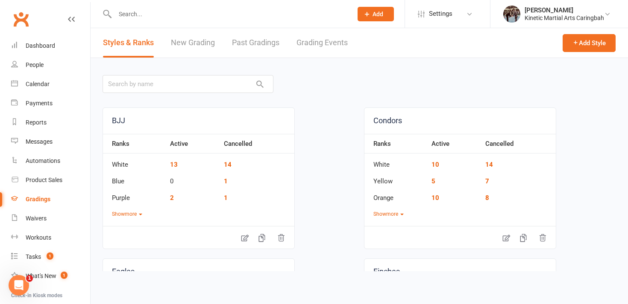
click at [311, 52] on link "Grading Events" at bounding box center [321, 42] width 51 height 29
select select "100"
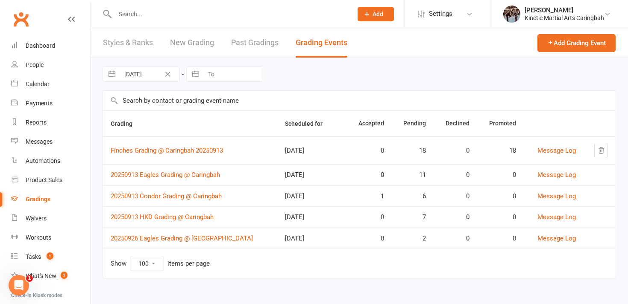
click at [192, 146] on td "Finches Grading @ Caringbah 20250913" at bounding box center [190, 151] width 174 height 28
click at [193, 155] on td "Finches Grading @ Caringbah 20250913" at bounding box center [190, 151] width 174 height 28
click at [193, 154] on link "Finches Grading @ Caringbah 20250913" at bounding box center [167, 151] width 112 height 8
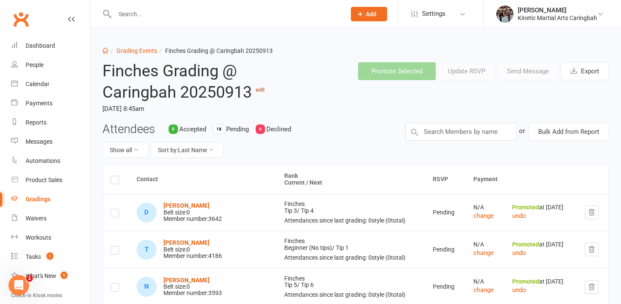
click at [263, 91] on link "edit" at bounding box center [260, 90] width 9 height 6
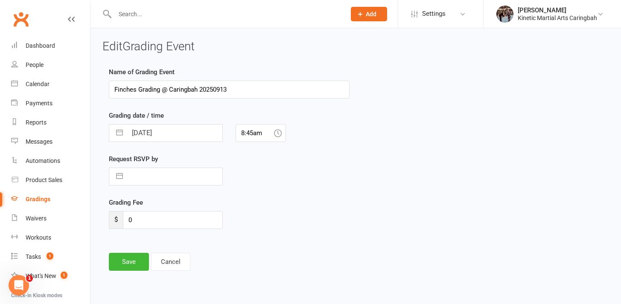
drag, startPoint x: 239, startPoint y: 89, endPoint x: 199, endPoint y: 89, distance: 40.6
click at [199, 89] on input "Finches Grading @ Caringbah 20250913" at bounding box center [229, 90] width 241 height 18
click at [116, 92] on input "Finches Grading @ Caringbah" at bounding box center [229, 90] width 241 height 18
click at [117, 90] on input "20250913 Finches Grading @ Caringbah" at bounding box center [229, 90] width 241 height 18
type input "20250913 Finches Grading @ Caringbah"
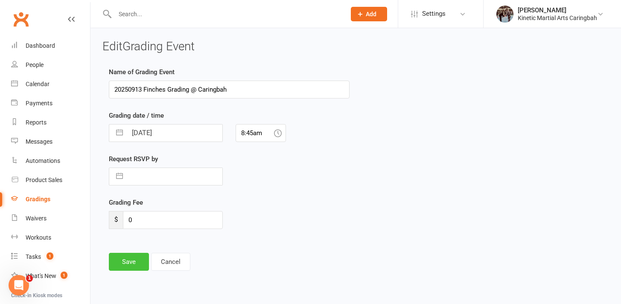
click at [137, 266] on button "Save" at bounding box center [129, 262] width 40 height 18
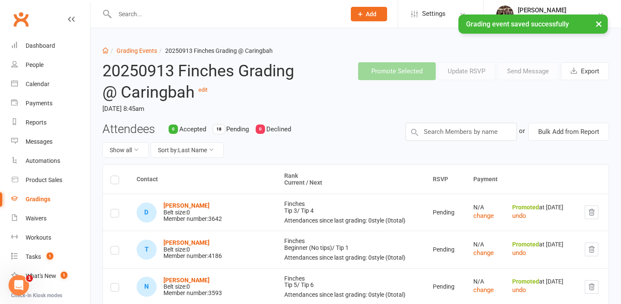
click at [53, 202] on link "Gradings" at bounding box center [50, 199] width 79 height 19
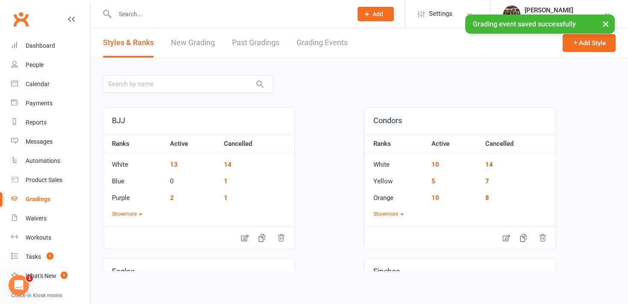
click at [308, 37] on link "Grading Events" at bounding box center [321, 42] width 51 height 29
select select "100"
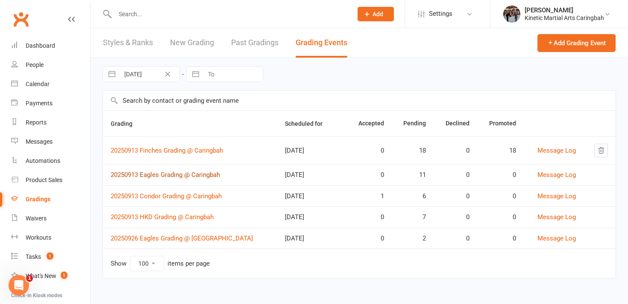
click at [151, 178] on link "20250913 Eagles Grading @ Caringbah" at bounding box center [165, 175] width 109 height 8
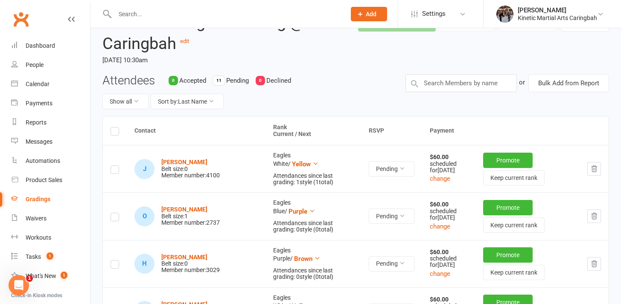
scroll to position [47, 0]
